Goal: Use online tool/utility: Utilize a website feature to perform a specific function

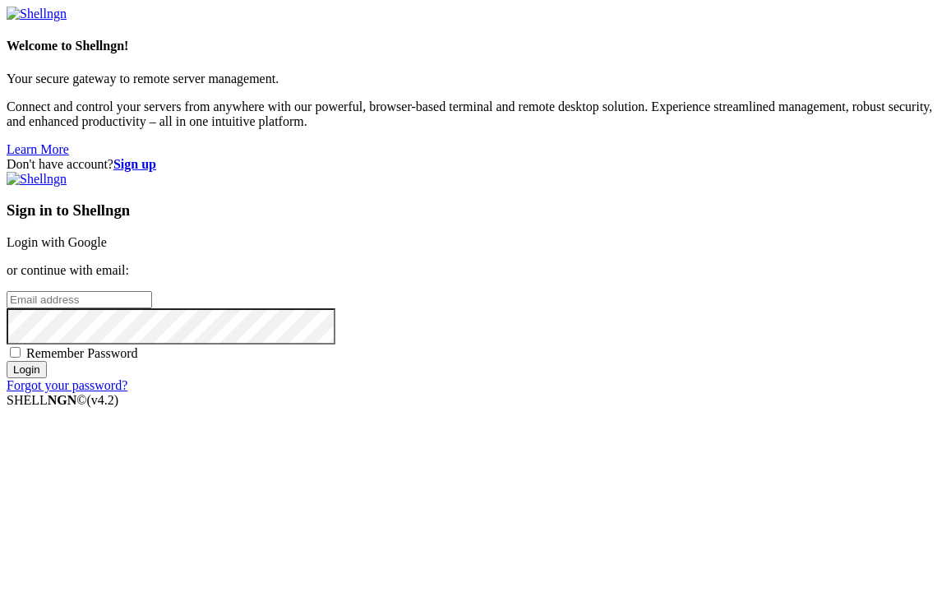
type input "[EMAIL_ADDRESS][DOMAIN_NAME]"
click at [47, 378] on input "Login" at bounding box center [27, 369] width 40 height 17
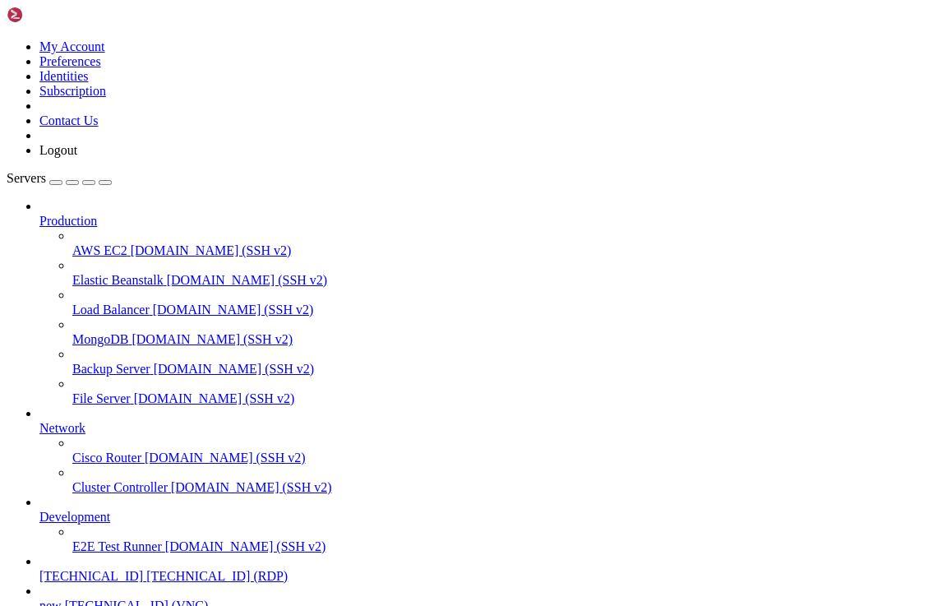
scroll to position [145, 0]
click at [146, 569] on span "[TECHNICAL_ID] (RDP)" at bounding box center [216, 576] width 141 height 14
